Goal: Information Seeking & Learning: Understand process/instructions

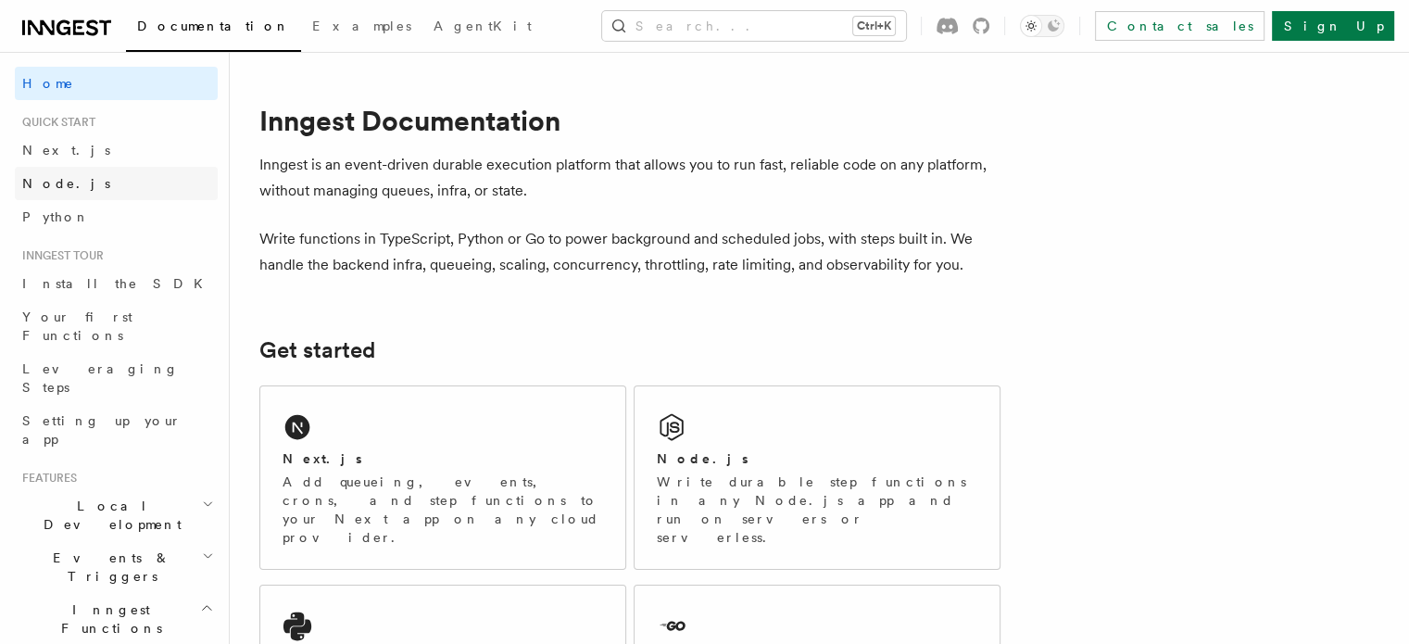
click at [88, 172] on link "Node.js" at bounding box center [116, 183] width 203 height 33
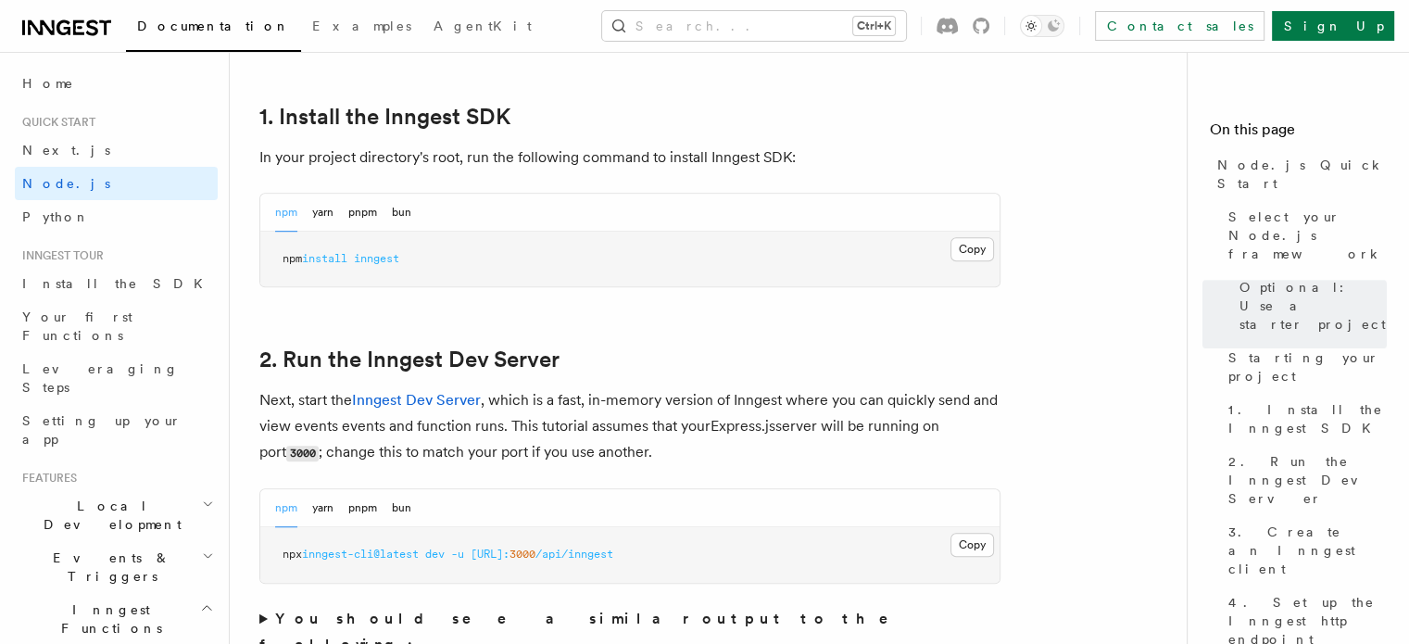
scroll to position [1106, 0]
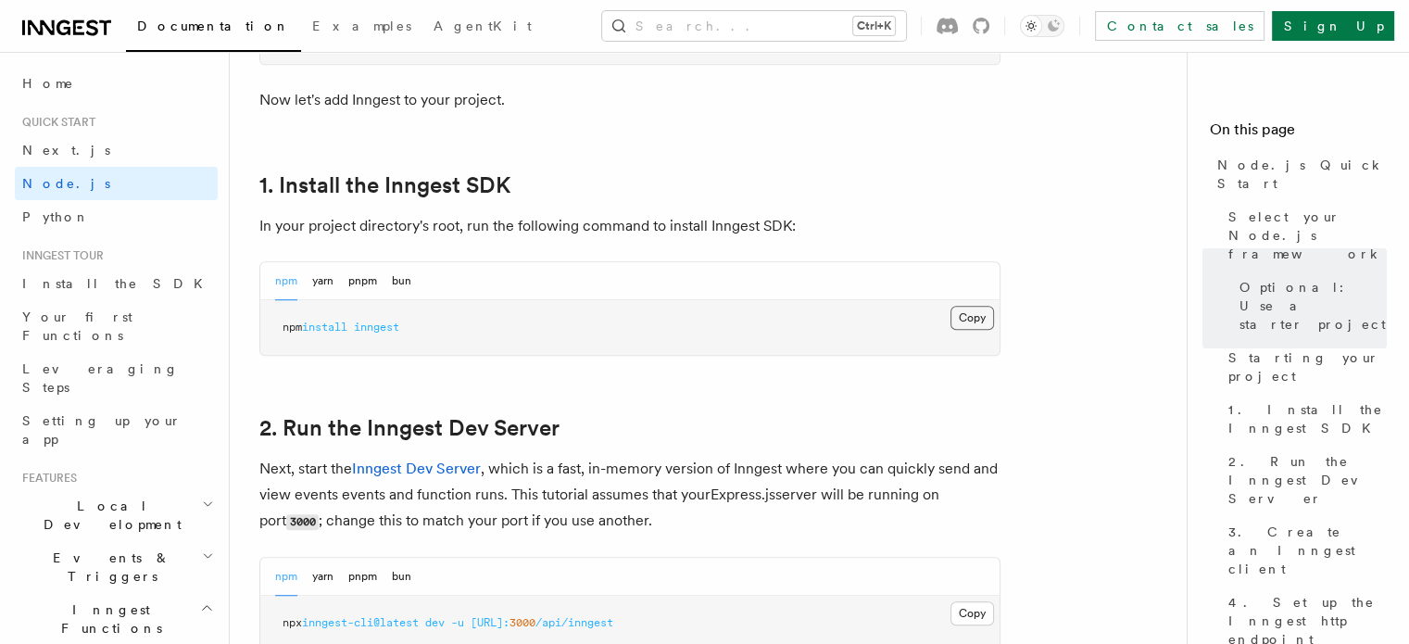
click at [962, 317] on button "Copy Copied" at bounding box center [973, 318] width 44 height 24
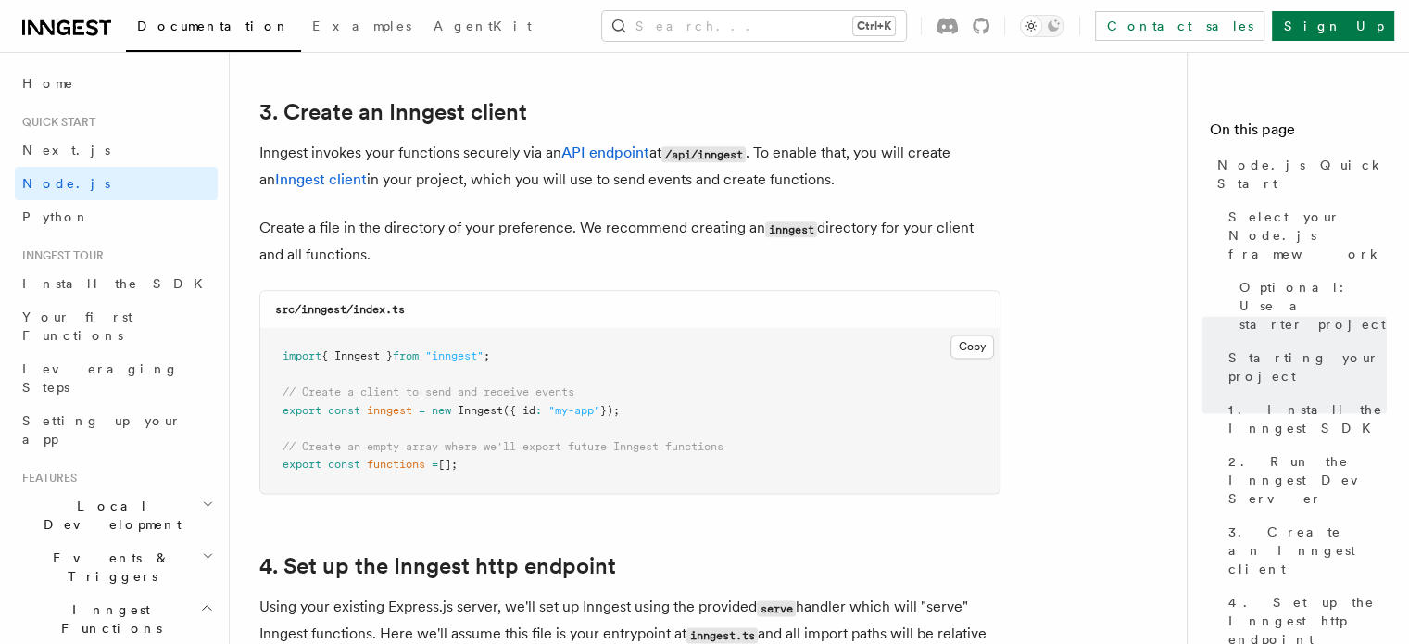
scroll to position [2373, 0]
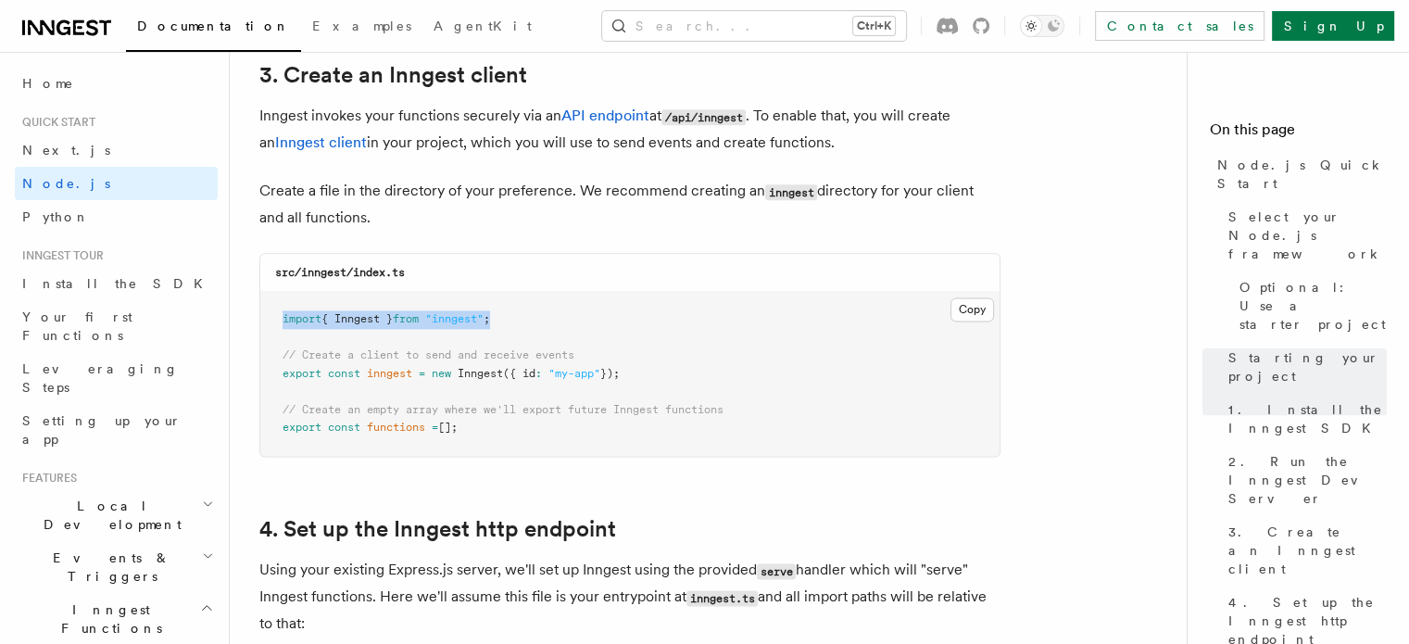
drag, startPoint x: 520, startPoint y: 318, endPoint x: 266, endPoint y: 310, distance: 253.9
click at [266, 310] on pre "import { Inngest } from "inngest" ; // Create a client to send and receive even…" at bounding box center [629, 374] width 739 height 164
copy span "import { Inngest } from "inngest" ;"
drag, startPoint x: 638, startPoint y: 367, endPoint x: 256, endPoint y: 380, distance: 382.8
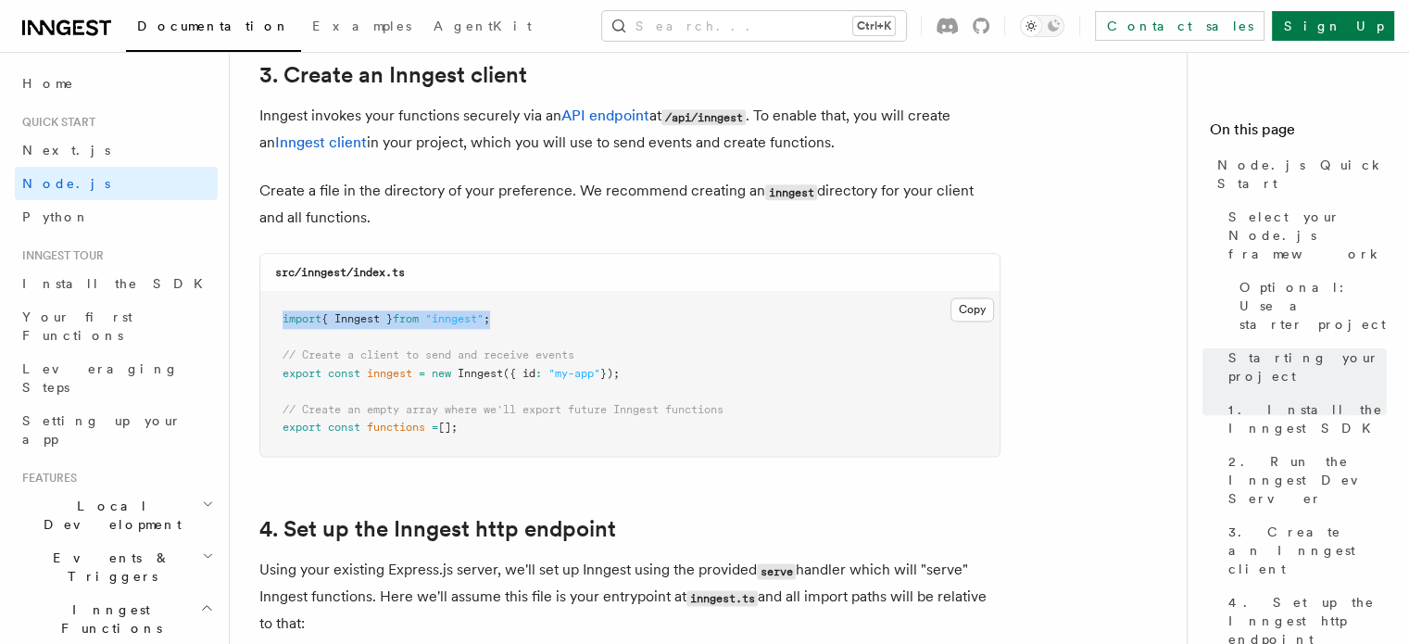
copy span "export const inngest = new Inngest ({ id : "my-app" });"
drag, startPoint x: 473, startPoint y: 431, endPoint x: 269, endPoint y: 422, distance: 204.9
click at [269, 422] on pre "import { Inngest } from "inngest" ; // Create a client to send and receive even…" at bounding box center [629, 374] width 739 height 164
copy span "export const functions = [];"
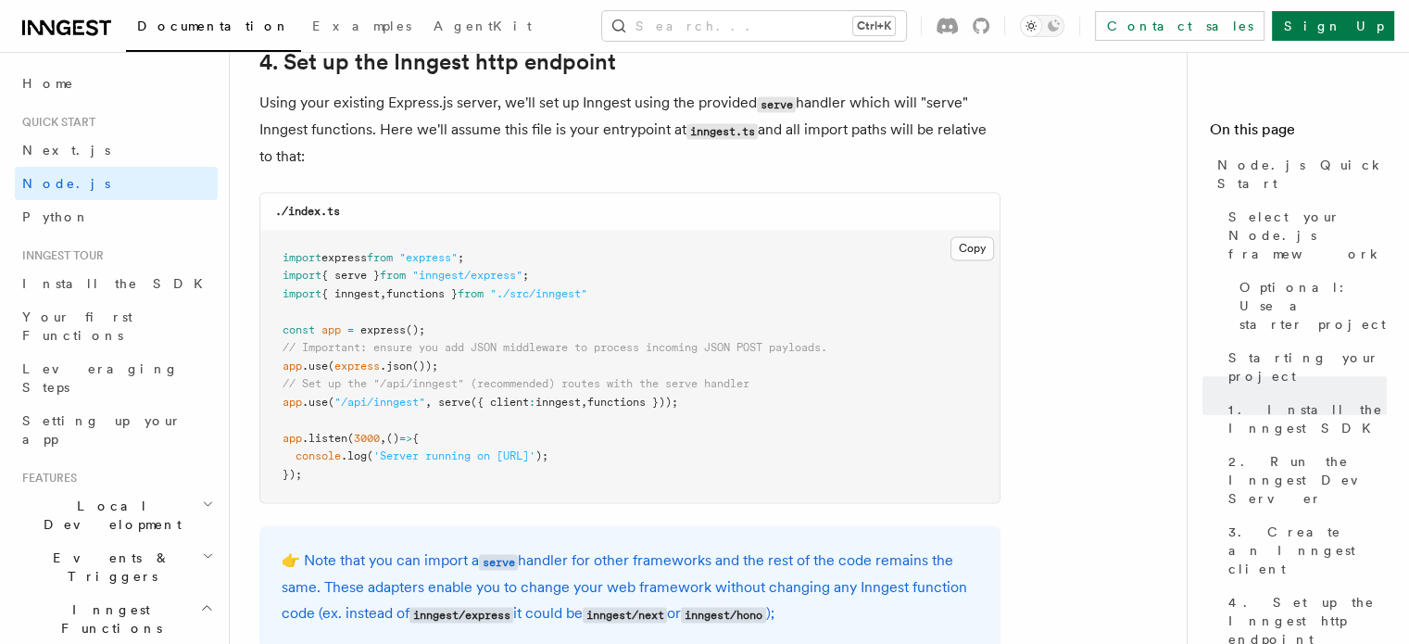
scroll to position [2841, 0]
drag, startPoint x: 439, startPoint y: 403, endPoint x: 681, endPoint y: 396, distance: 241.9
click at [678, 399] on span "app .use ( "/api/inngest" , serve ({ client : inngest , functions }));" at bounding box center [481, 401] width 396 height 13
copy span "serve ({ client : inngest , functions })"
drag, startPoint x: 278, startPoint y: 274, endPoint x: 656, endPoint y: 303, distance: 379.1
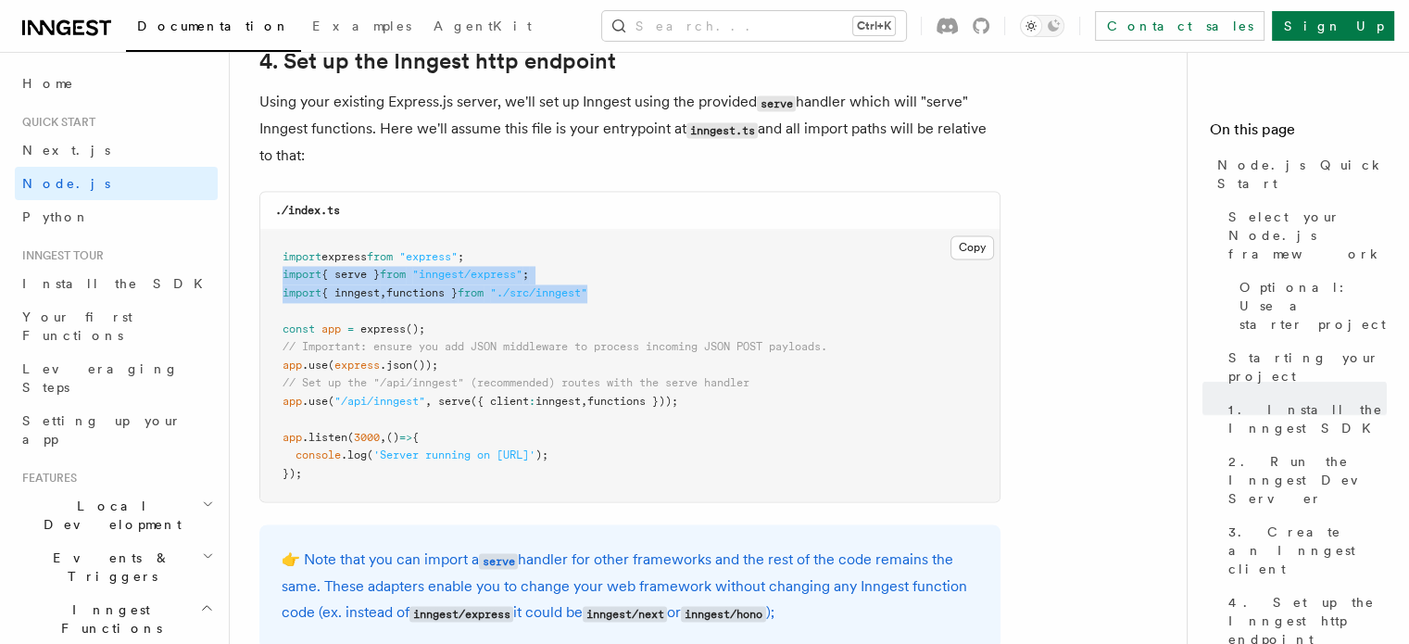
click at [656, 303] on pre "import express from "express" ; import { serve } from "inngest/express" ; impor…" at bounding box center [629, 366] width 739 height 272
copy code "import { serve } from "inngest/express" ; import { inngest , functions } from "…"
